Goal: Check status: Check status

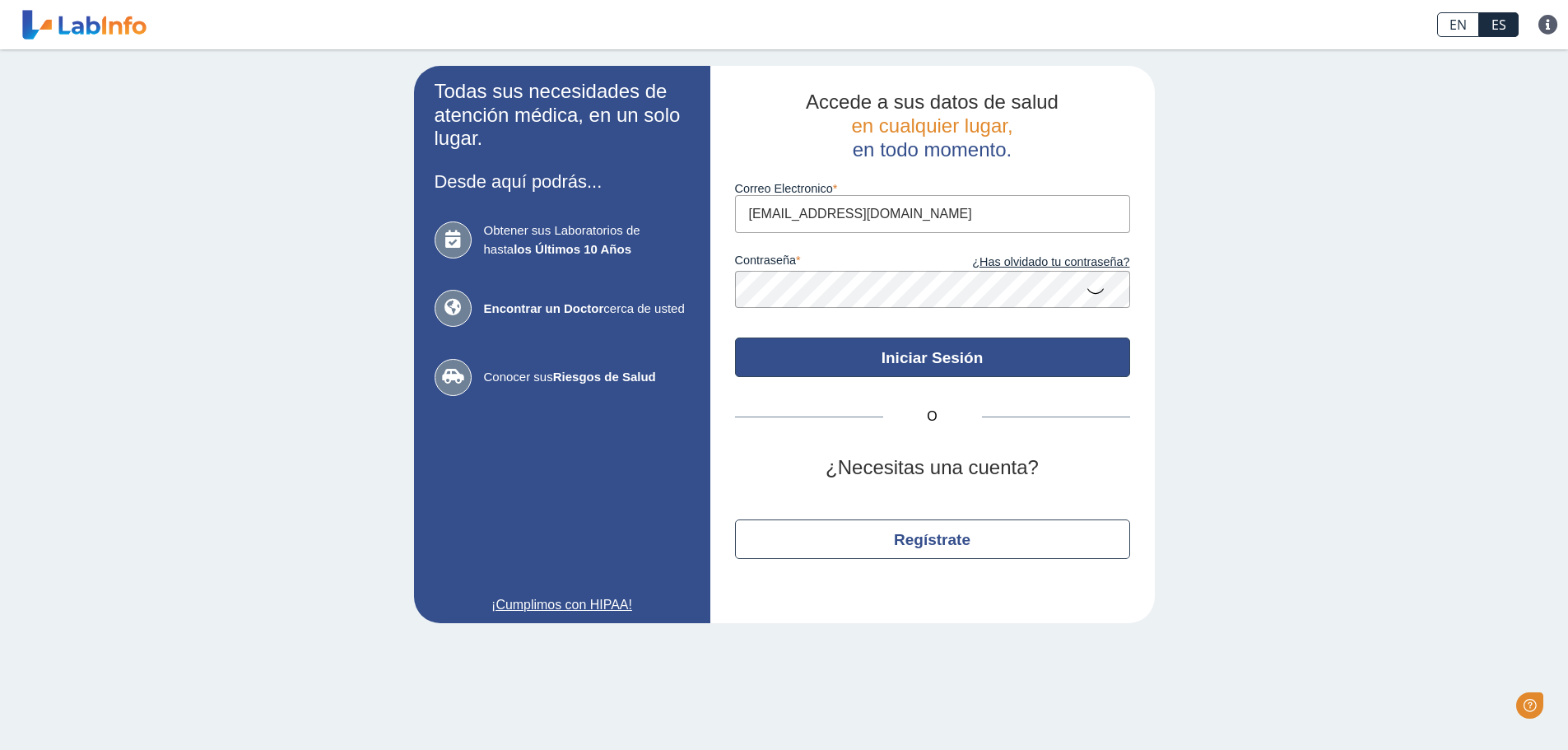
type input "[EMAIL_ADDRESS][DOMAIN_NAME]"
click at [950, 357] on button "Iniciar Sesión" at bounding box center [932, 358] width 395 height 40
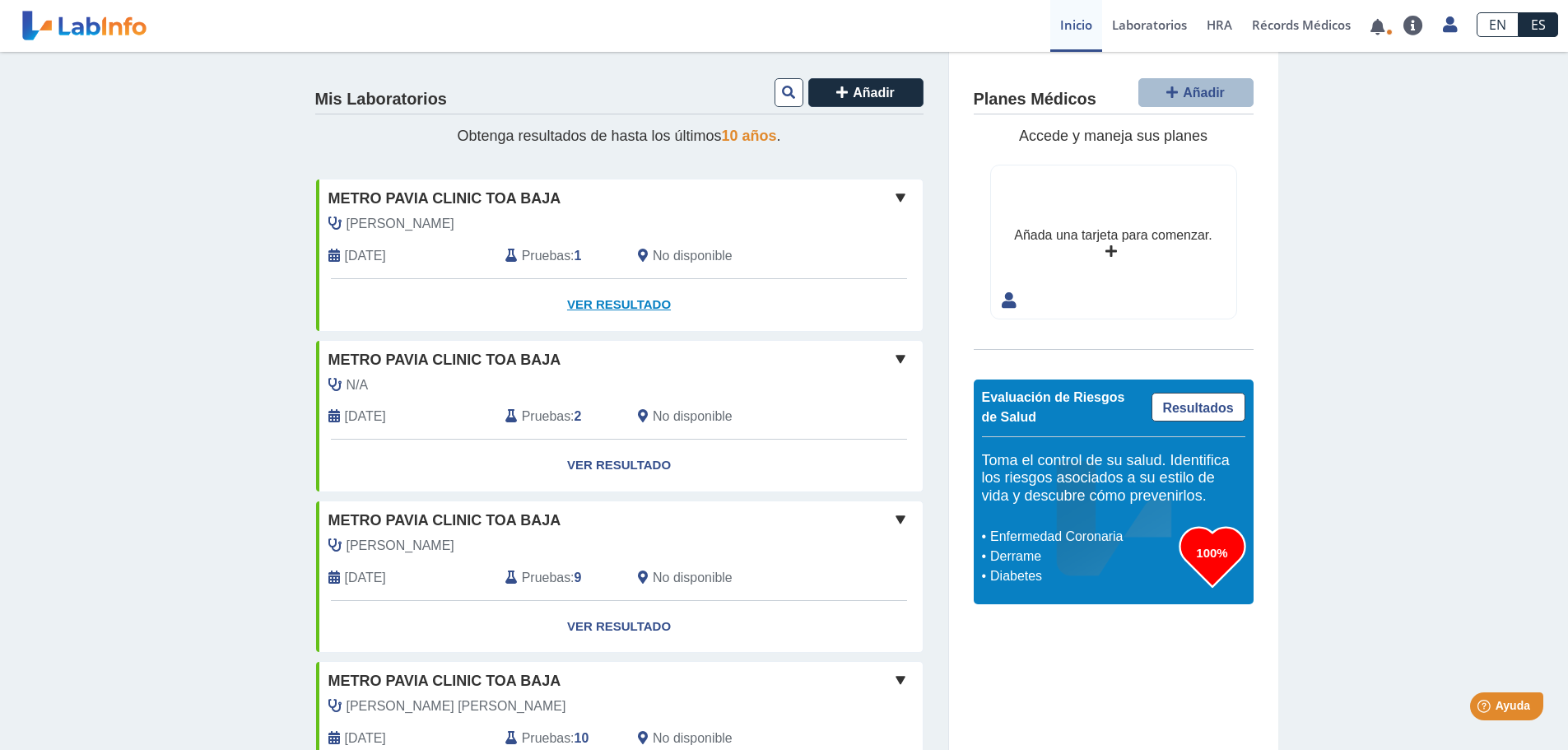
click at [627, 301] on link "Ver Resultado" at bounding box center [619, 305] width 607 height 52
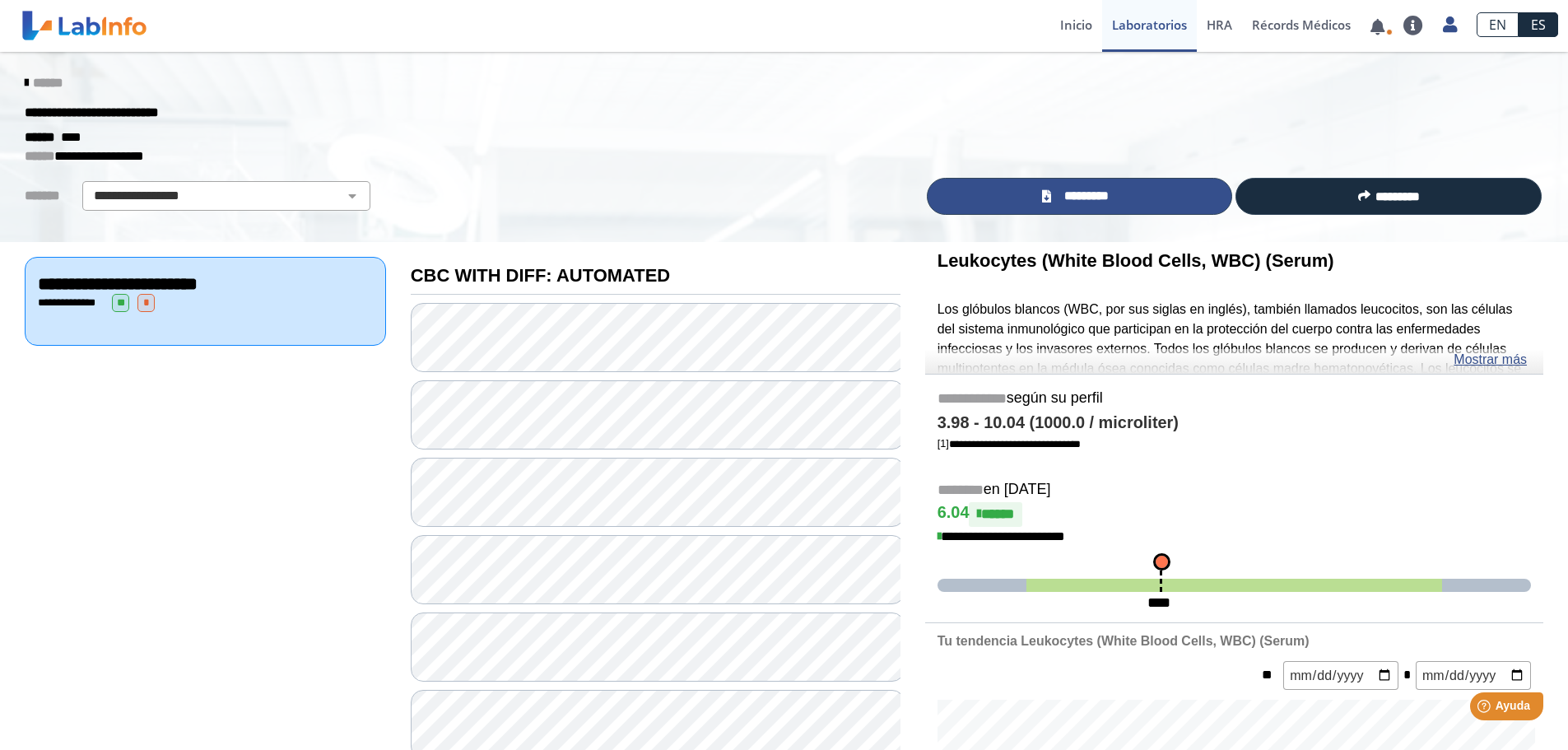
click at [1133, 191] on link "*********" at bounding box center [1079, 195] width 306 height 37
